Goal: Find contact information: Find contact information

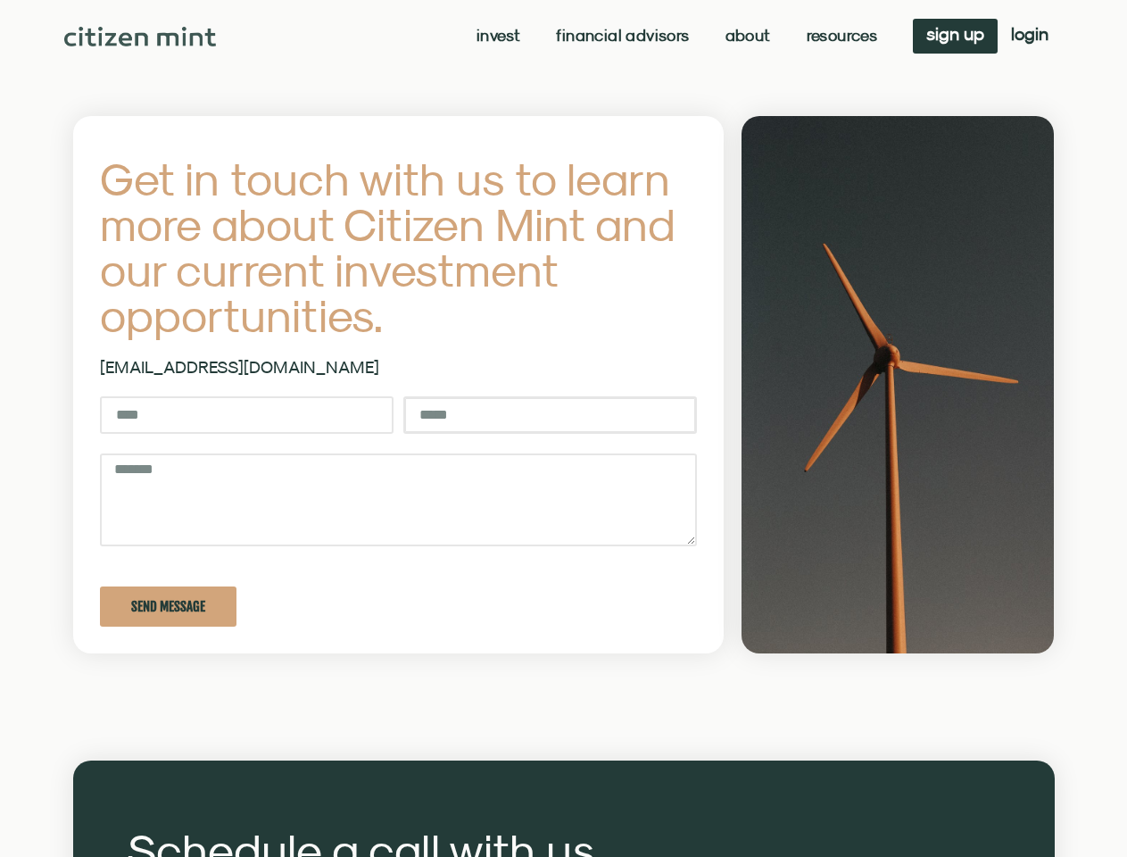
click at [563, 428] on input "Email" at bounding box center [550, 414] width 294 height 37
click at [496, 36] on link "Invest" at bounding box center [499, 36] width 44 height 18
click at [840, 36] on link "Resources" at bounding box center [842, 36] width 71 height 18
click at [168, 606] on span "Send Message" at bounding box center [168, 606] width 74 height 13
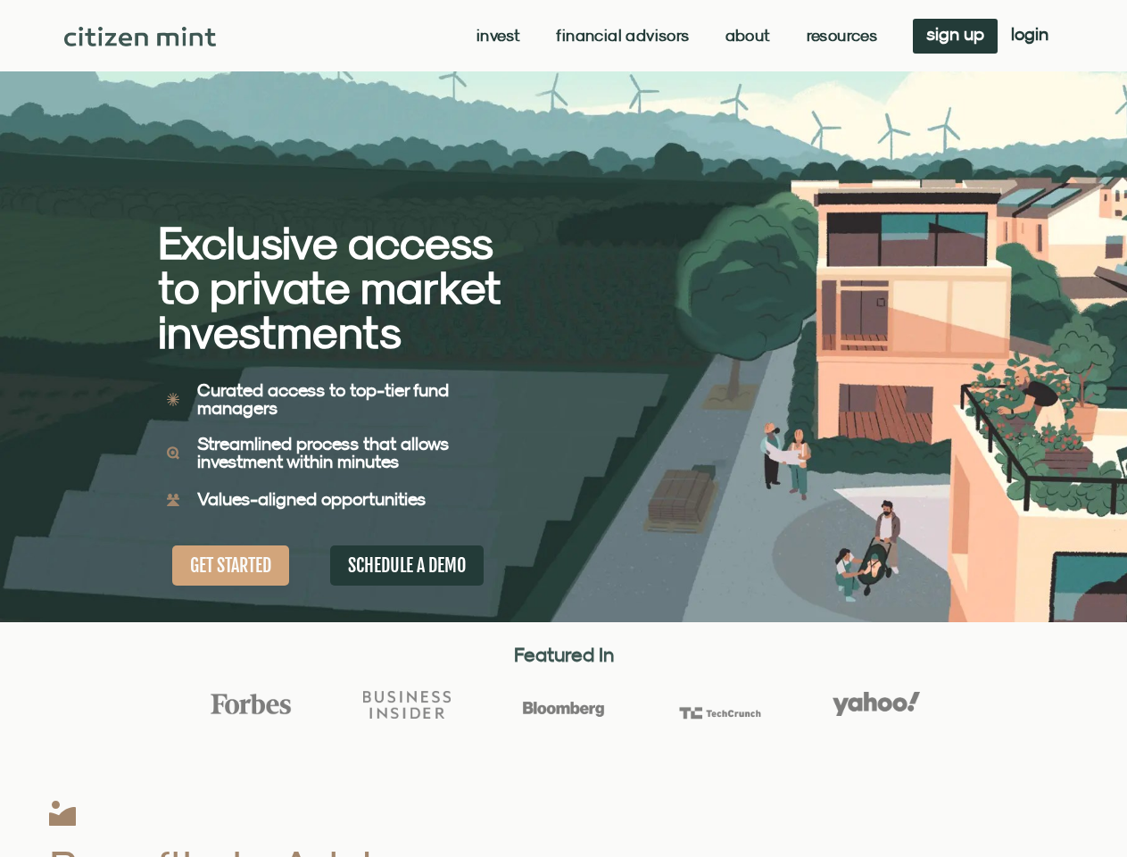
click at [563, 428] on div "Exclusive access to private market investments Exclusive access to private mark…" at bounding box center [361, 311] width 406 height 622
click at [496, 36] on link "Invest" at bounding box center [499, 36] width 44 height 18
click at [840, 36] on link "Resources" at bounding box center [842, 36] width 71 height 18
click at [563, 428] on div "Exclusive access to private market investments Exclusive access to private mark…" at bounding box center [361, 311] width 406 height 622
click at [468, 36] on link "Invest" at bounding box center [469, 36] width 63 height 18
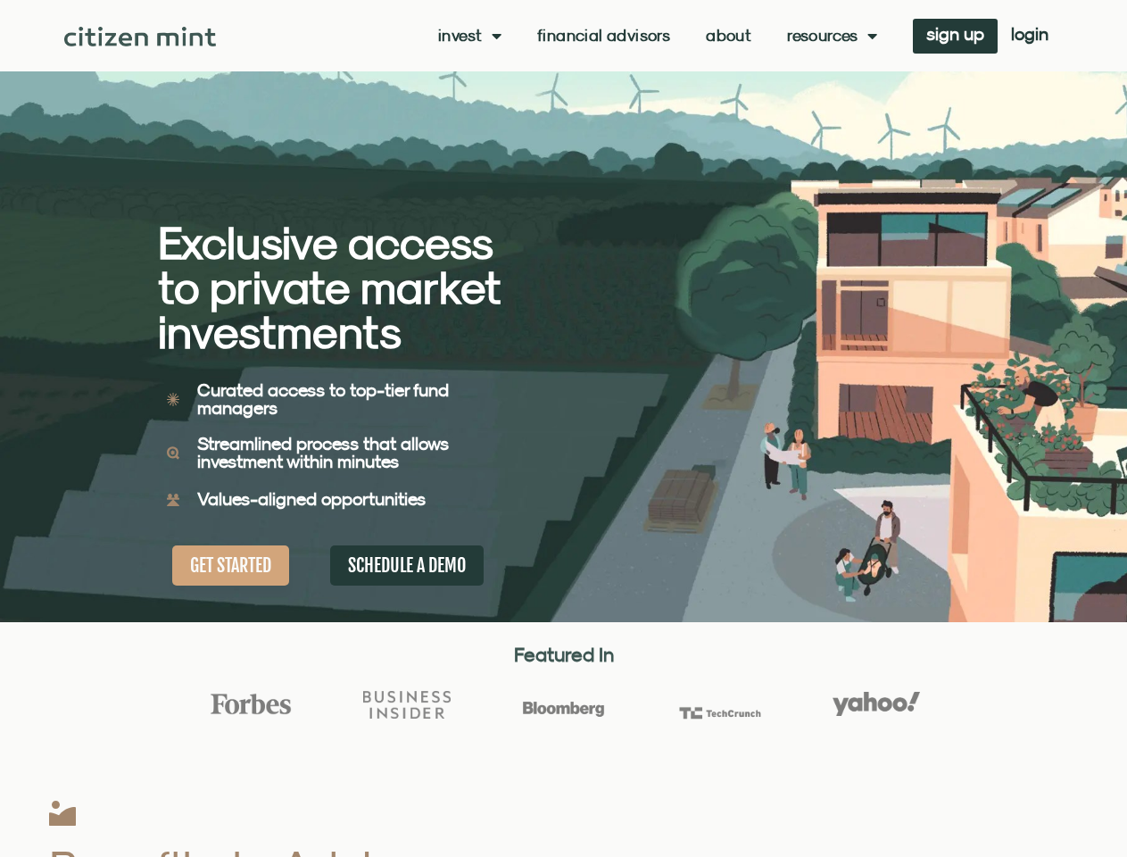
click at [830, 36] on link "Resources" at bounding box center [832, 36] width 90 height 18
